Goal: Find specific page/section: Find specific page/section

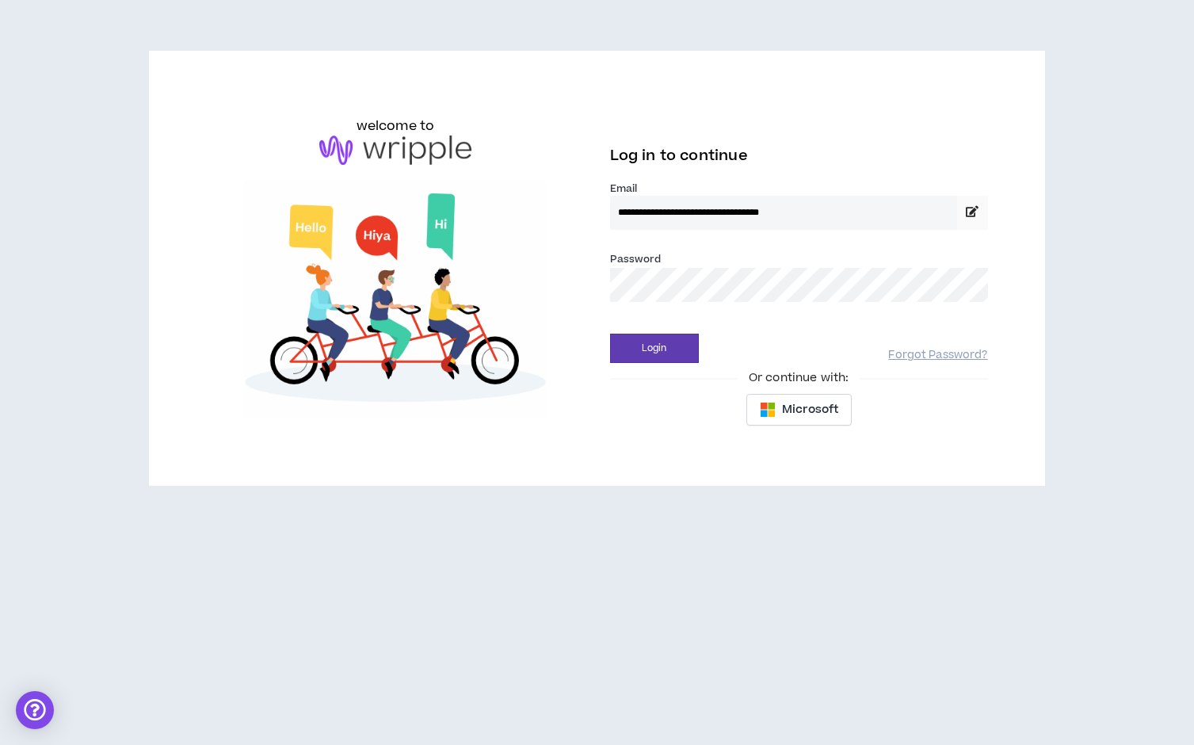
click at [654, 348] on button "Login" at bounding box center [654, 348] width 89 height 29
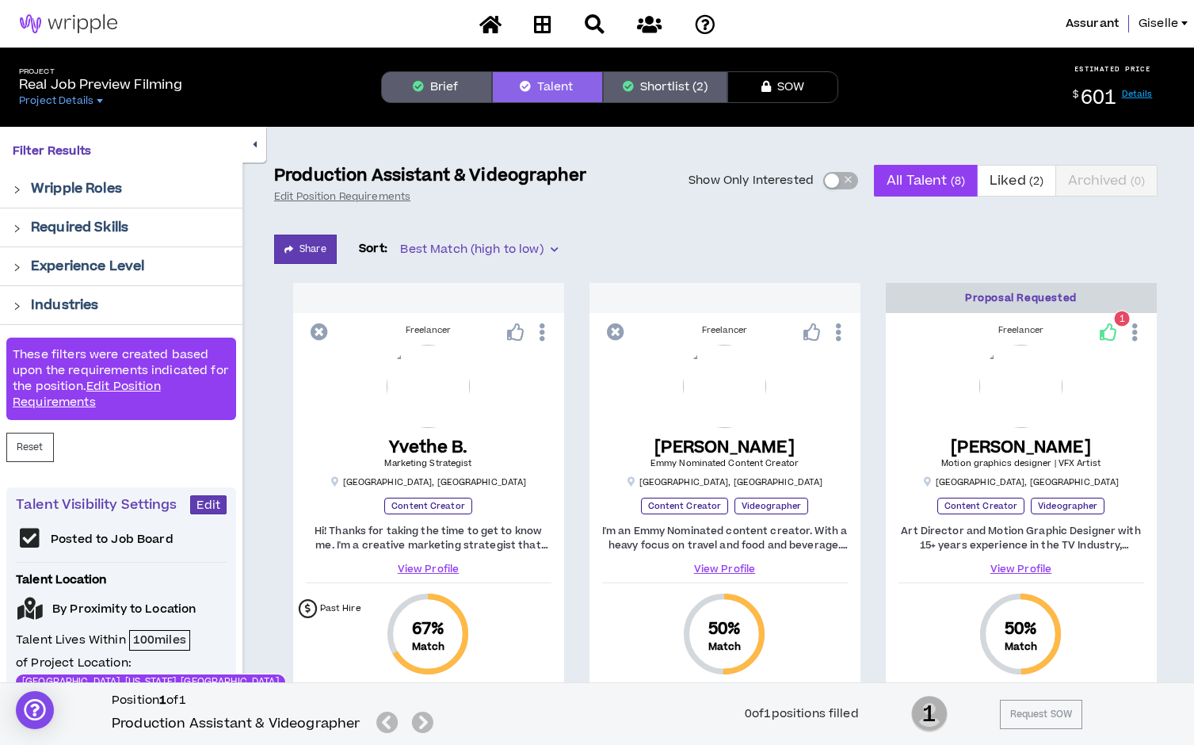
click at [459, 97] on button "Brief" at bounding box center [436, 87] width 111 height 32
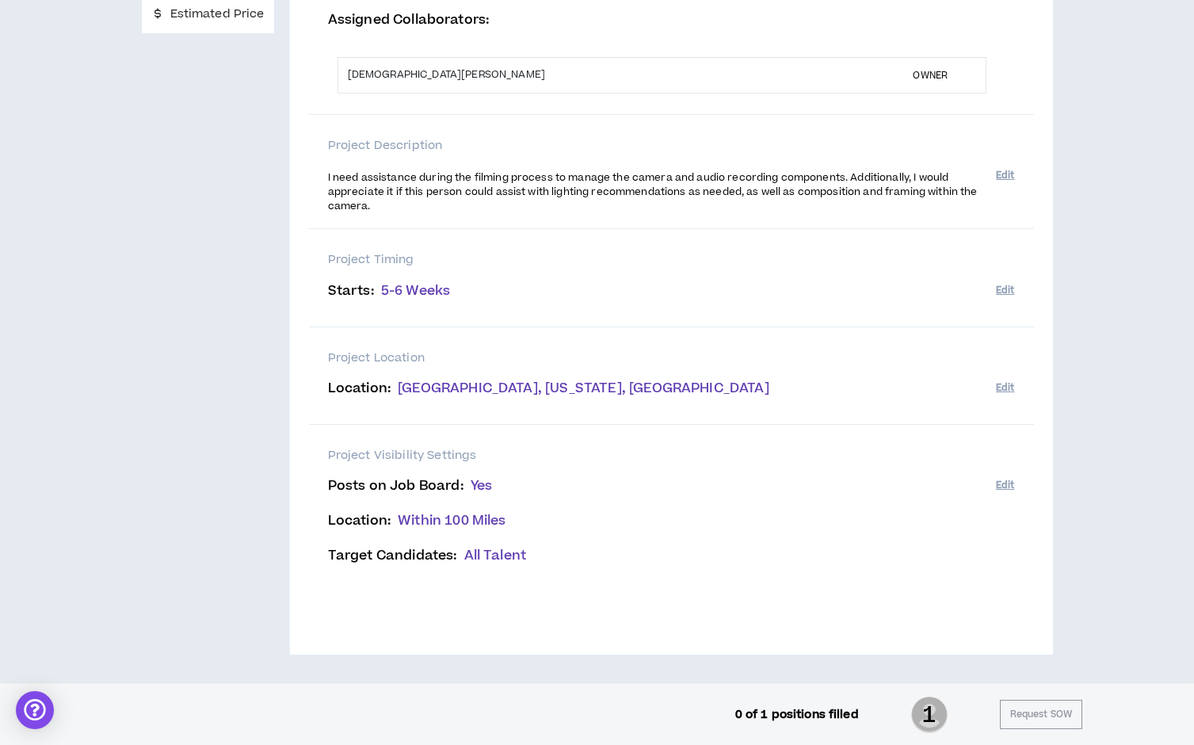
scroll to position [253, 0]
